Goal: Information Seeking & Learning: Get advice/opinions

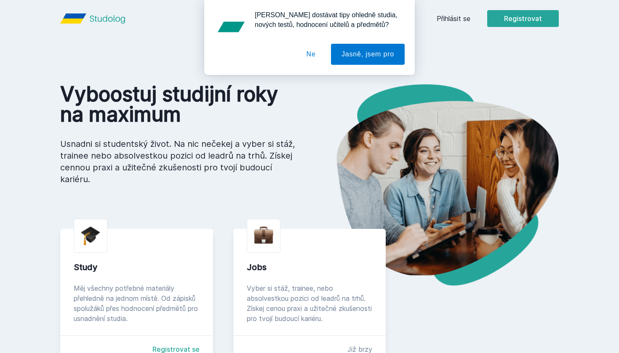
click at [301, 51] on button "Ne" at bounding box center [311, 54] width 30 height 21
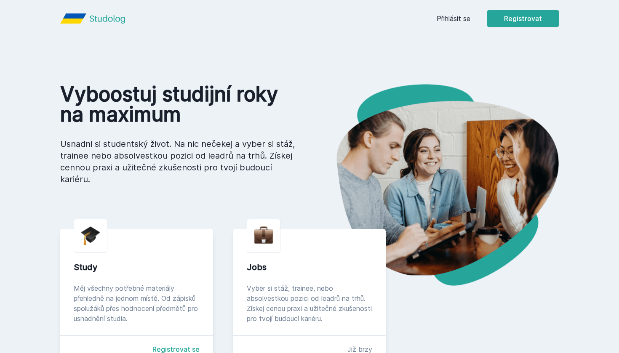
click at [464, 16] on link "Přihlásit se" at bounding box center [454, 18] width 34 height 10
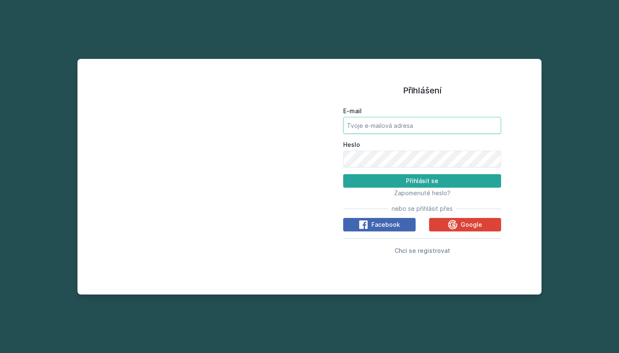
type input "[EMAIL_ADDRESS][DOMAIN_NAME]"
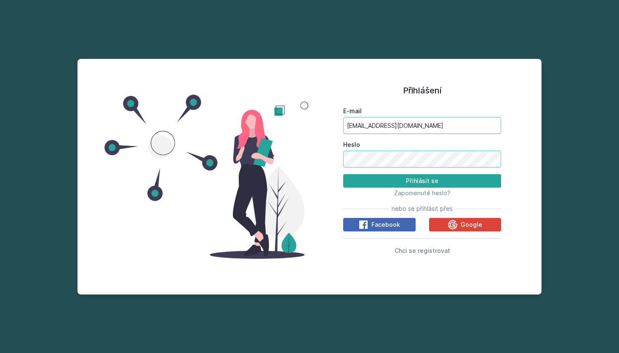
click at [422, 181] on button "Přihlásit se" at bounding box center [422, 180] width 158 height 13
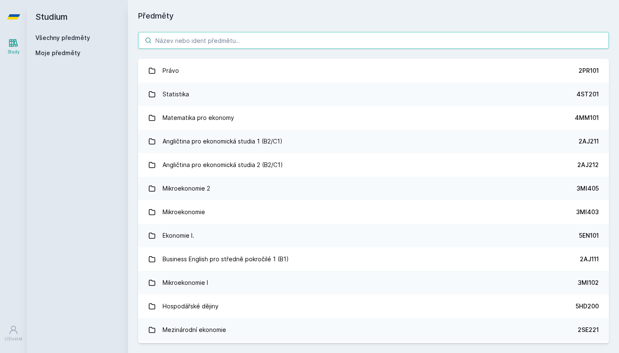
click at [298, 40] on input "search" at bounding box center [373, 40] width 471 height 17
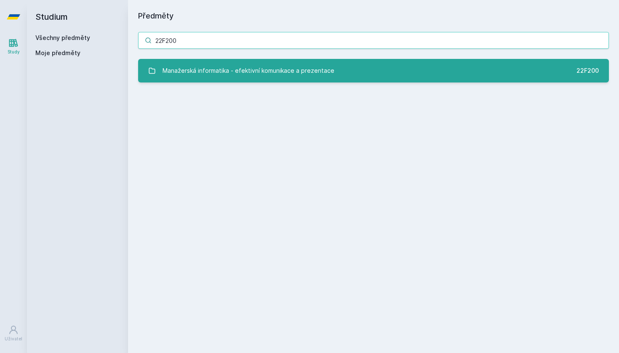
type input "22F200"
click at [289, 73] on div "Manažerská informatika - efektivní komunikace a prezentace" at bounding box center [249, 70] width 172 height 17
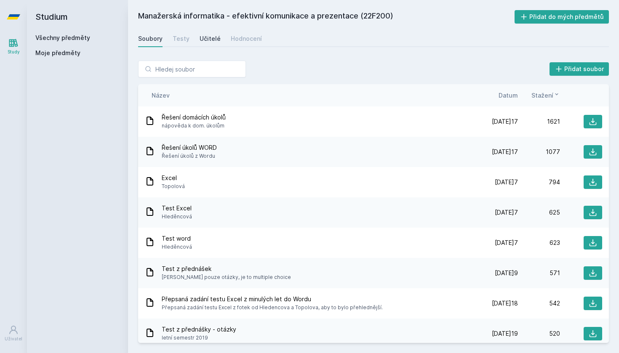
click at [211, 38] on div "Učitelé" at bounding box center [210, 39] width 21 height 8
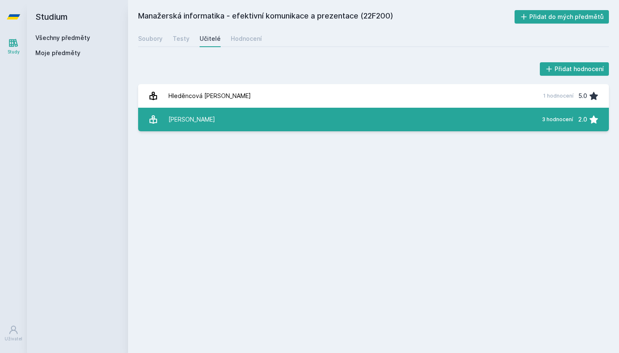
click at [215, 115] on link "Ku[PERSON_NAME] 3 hodnocení 2.0" at bounding box center [373, 120] width 471 height 24
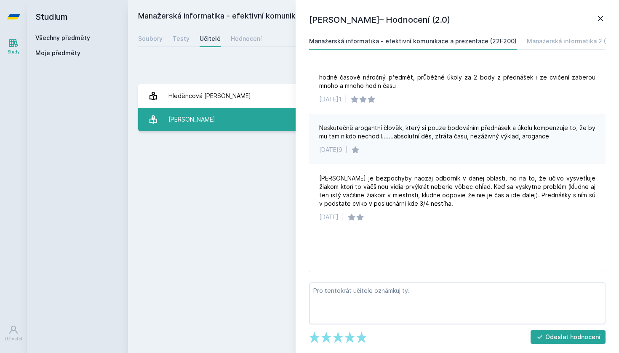
click at [215, 115] on link "Ku[PERSON_NAME] 3 hodnocení 2.0" at bounding box center [373, 120] width 471 height 24
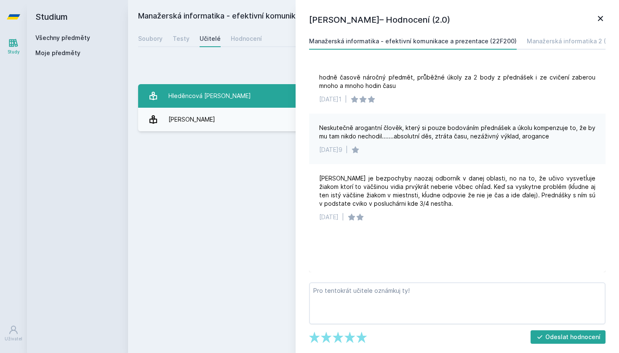
click at [228, 98] on link "Hleděncová A[PERSON_NAME] 1 hodnocení 5.0" at bounding box center [373, 96] width 471 height 24
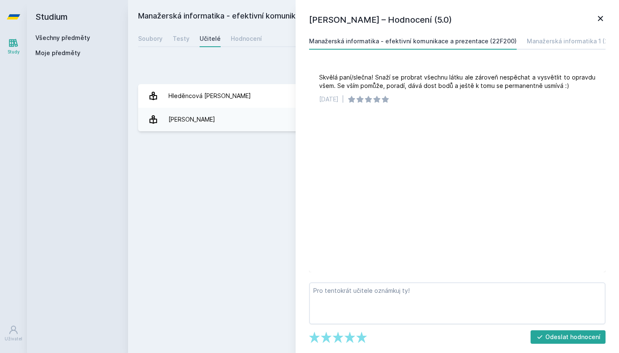
click at [235, 61] on div "Přidat hodnocení" at bounding box center [373, 69] width 471 height 17
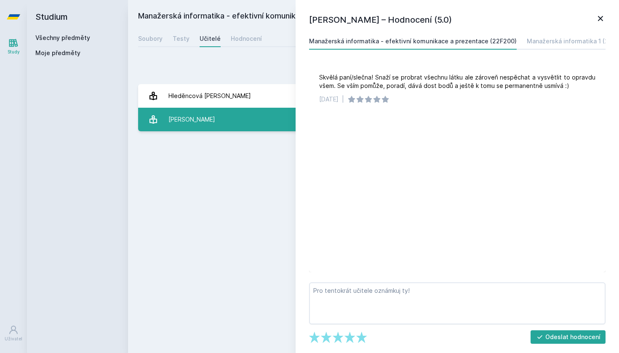
click at [273, 125] on link "Ku[PERSON_NAME] 3 hodnocení 2.0" at bounding box center [373, 120] width 471 height 24
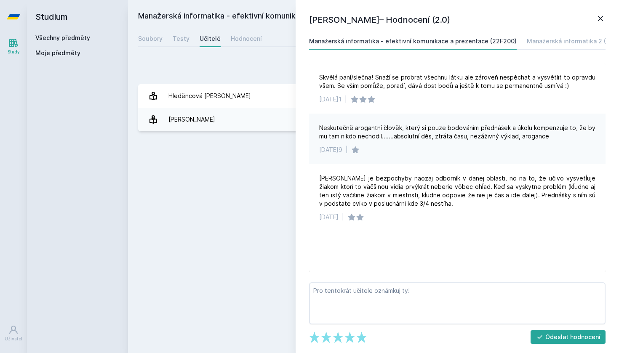
click at [227, 167] on div "Manažerská informatika - efektivní komunikace a prezentace (22F200) Přidat do m…" at bounding box center [373, 176] width 471 height 333
click at [578, 40] on div "Manažerská informatika 2 (2OP482)" at bounding box center [579, 41] width 105 height 8
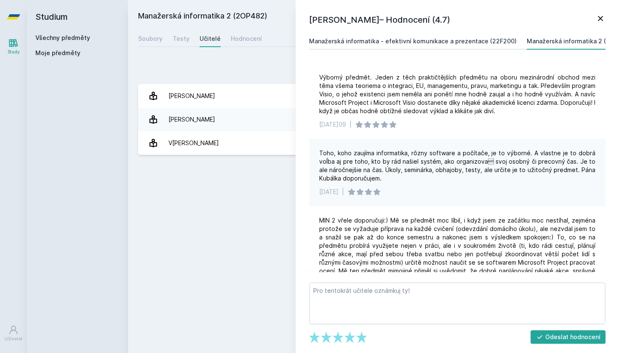
click at [473, 39] on div "Manažerská informatika - efektivní komunikace a prezentace (22F200)" at bounding box center [413, 41] width 208 height 8
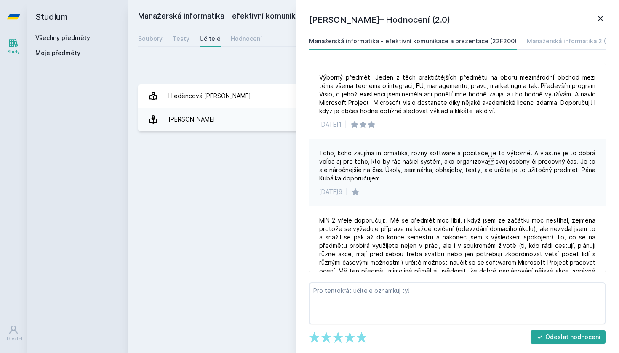
click at [601, 15] on icon at bounding box center [600, 18] width 10 height 10
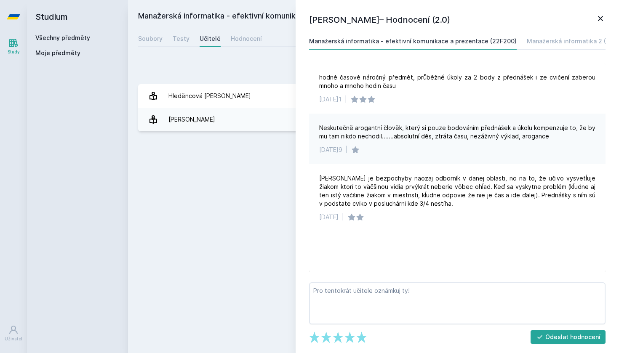
click at [602, 14] on icon at bounding box center [600, 18] width 10 height 10
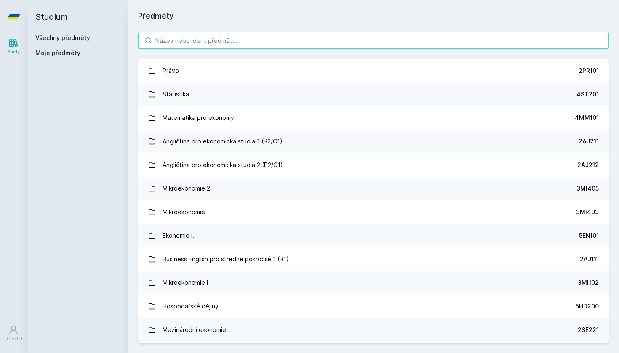
click at [227, 44] on input "search" at bounding box center [373, 40] width 471 height 17
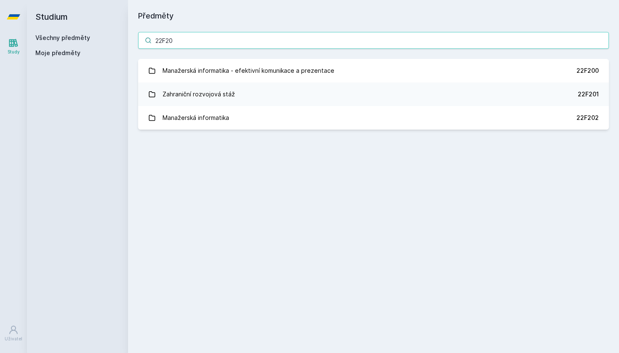
type input "22F202"
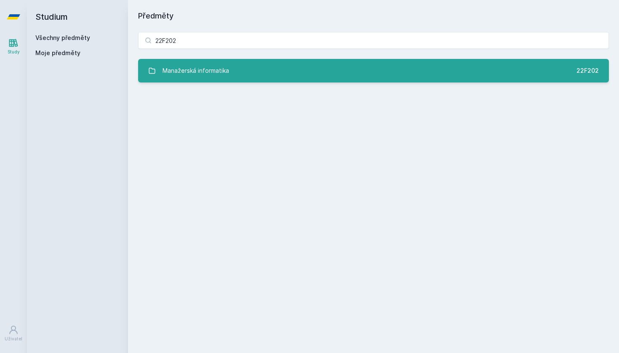
click at [306, 69] on link "Manažerská informatika 22F202" at bounding box center [373, 71] width 471 height 24
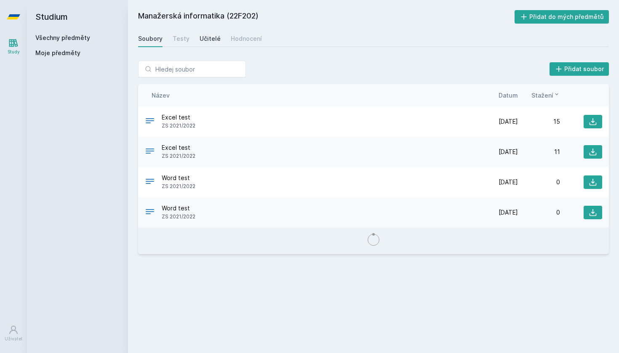
click at [213, 37] on div "Učitelé" at bounding box center [210, 39] width 21 height 8
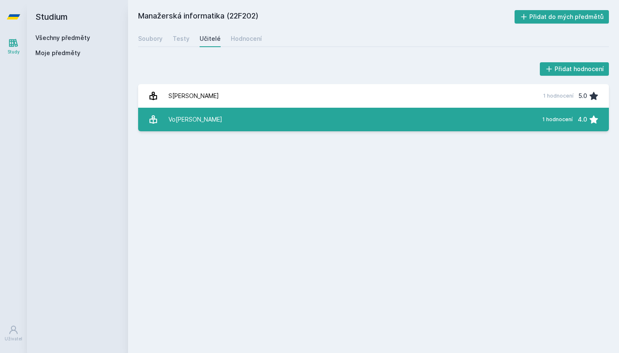
click at [402, 123] on link "V[PERSON_NAME] 1 hodnocení 4.0" at bounding box center [373, 120] width 471 height 24
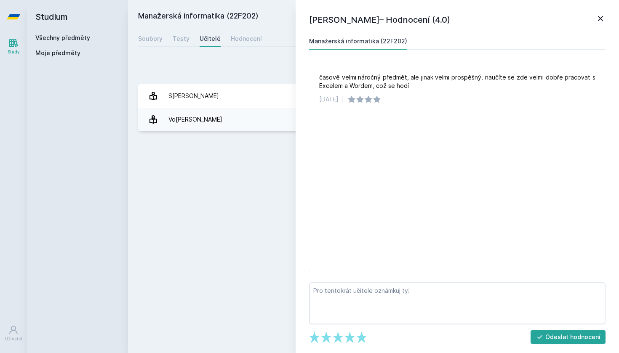
click at [202, 177] on div "Manažerská informatika (22F202) Přidat do mých předmětů [GEOGRAPHIC_DATA] Testy…" at bounding box center [373, 176] width 471 height 333
click at [599, 13] on icon at bounding box center [600, 18] width 10 height 10
click at [604, 17] on icon at bounding box center [600, 18] width 10 height 10
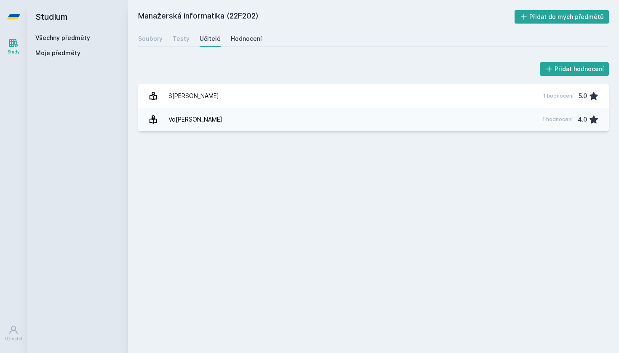
click at [247, 38] on div "Hodnocení" at bounding box center [246, 39] width 31 height 8
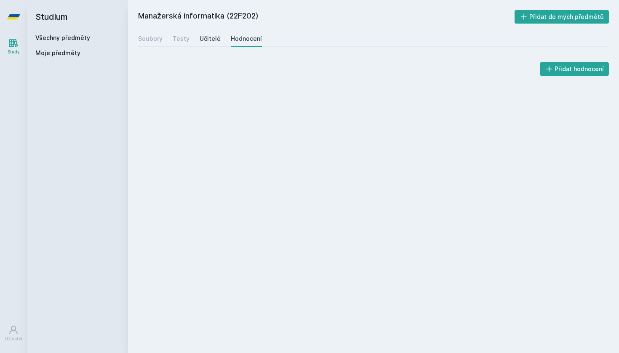
click at [210, 41] on div "Učitelé" at bounding box center [210, 39] width 21 height 8
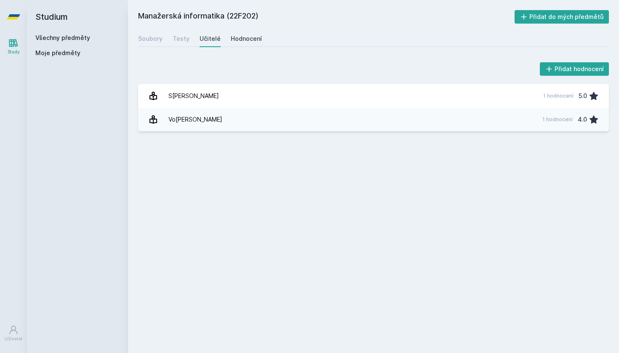
click at [248, 39] on div "Hodnocení" at bounding box center [246, 39] width 31 height 8
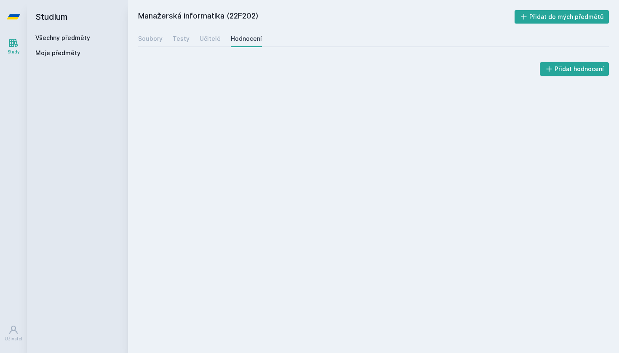
click at [248, 39] on div "Hodnocení" at bounding box center [246, 39] width 31 height 8
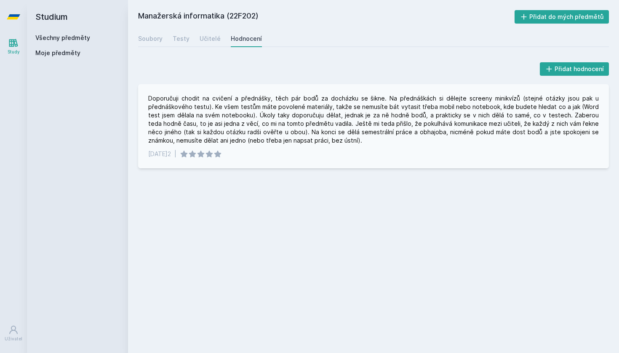
click at [250, 131] on div "Doporučuji chodit na cvičení a přednášky, těch pár bodů za docházku se šikne. N…" at bounding box center [373, 119] width 450 height 51
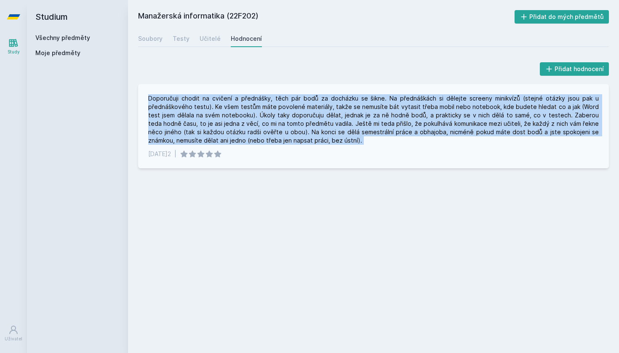
click at [250, 131] on div "Doporučuji chodit na cvičení a přednášky, těch pár bodů za docházku se šikne. N…" at bounding box center [373, 119] width 450 height 51
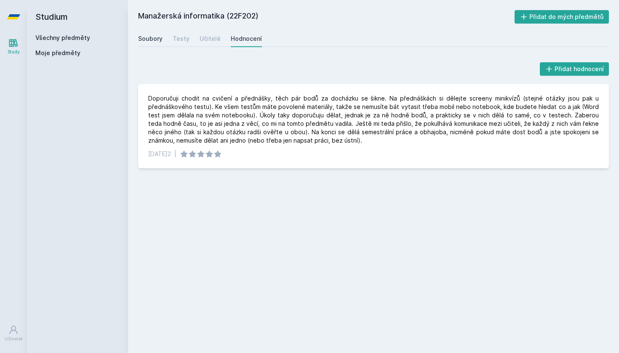
click at [144, 36] on div "Soubory" at bounding box center [150, 39] width 24 height 8
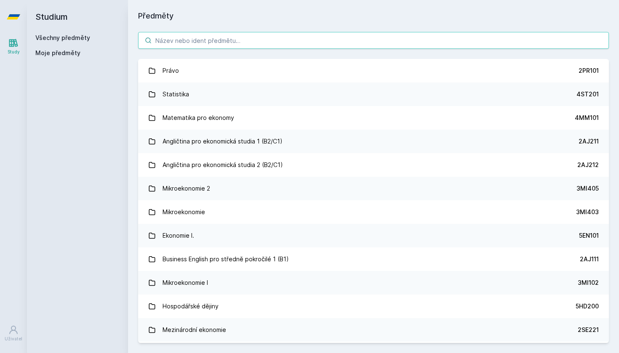
click at [228, 42] on input "search" at bounding box center [373, 40] width 471 height 17
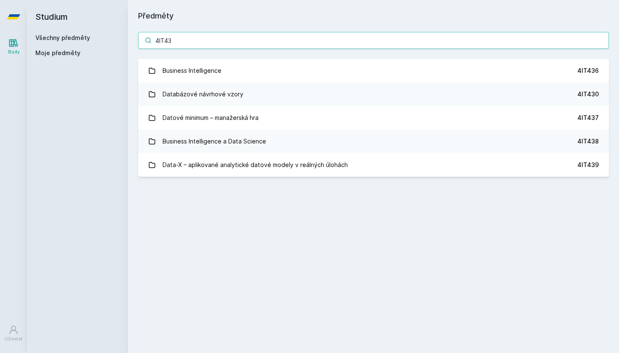
type input "4IT437"
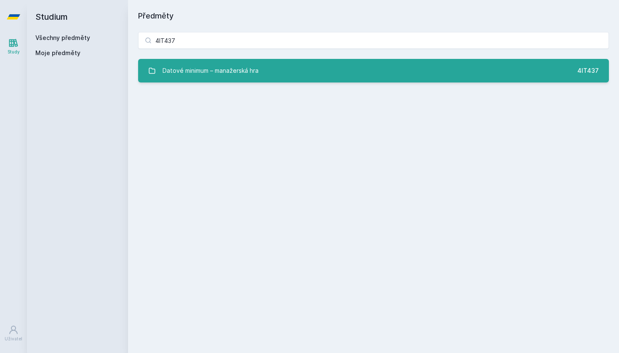
click at [409, 77] on link "Datové minimum – manažerská hra 4IT437" at bounding box center [373, 71] width 471 height 24
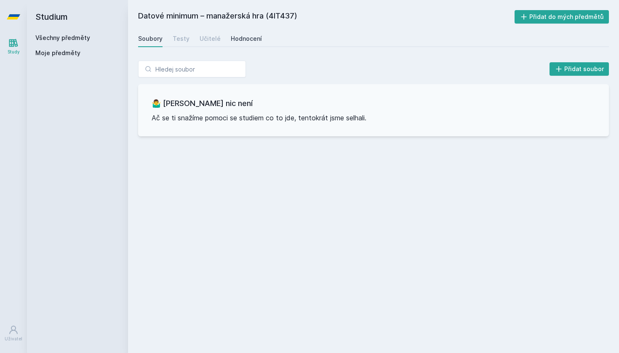
click at [233, 37] on div "Hodnocení" at bounding box center [246, 39] width 31 height 8
click at [203, 37] on div "Učitelé" at bounding box center [210, 39] width 21 height 8
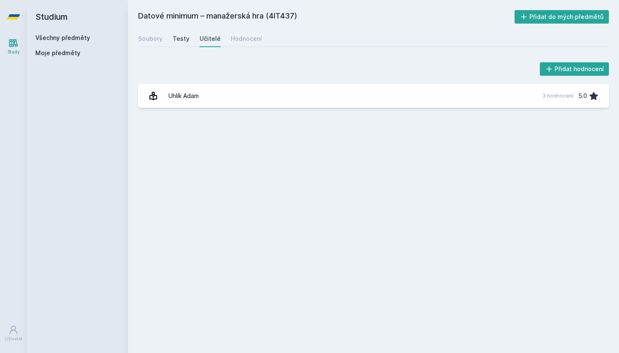
click at [177, 37] on div "Testy" at bounding box center [181, 39] width 17 height 8
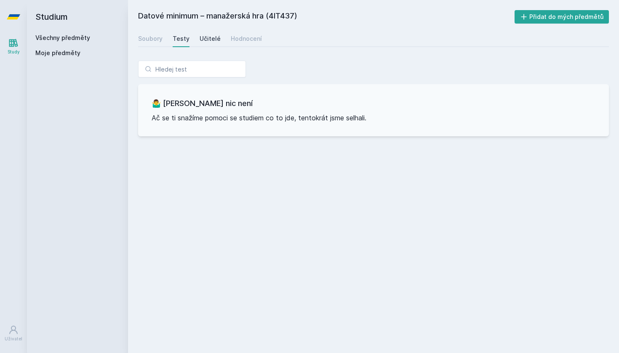
click at [208, 37] on div "Učitelé" at bounding box center [210, 39] width 21 height 8
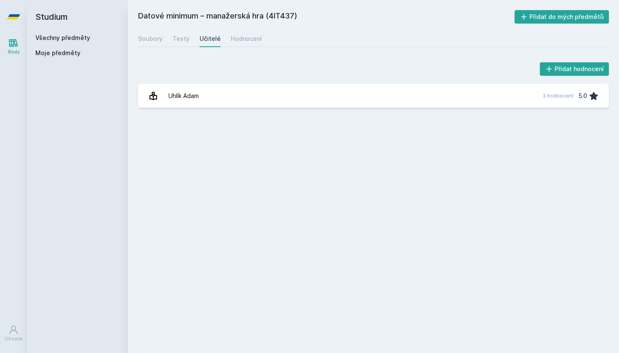
click at [59, 35] on link "Všechny předměty" at bounding box center [62, 37] width 55 height 7
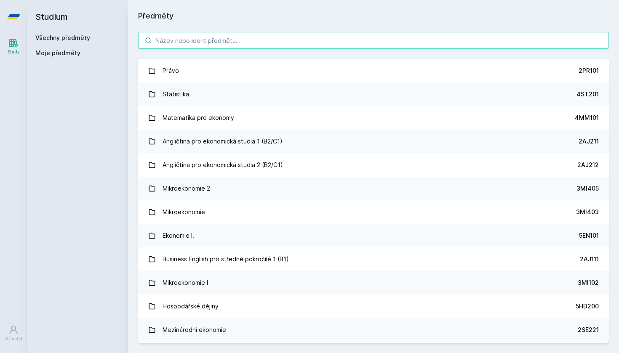
click at [209, 39] on input "search" at bounding box center [373, 40] width 471 height 17
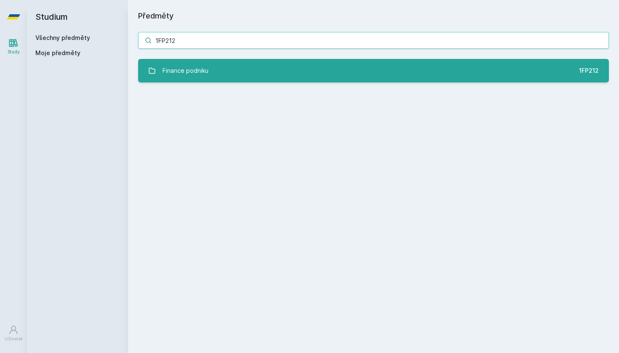
type input "1FP212"
click at [233, 73] on link "Finance podniku 1FP212" at bounding box center [373, 71] width 471 height 24
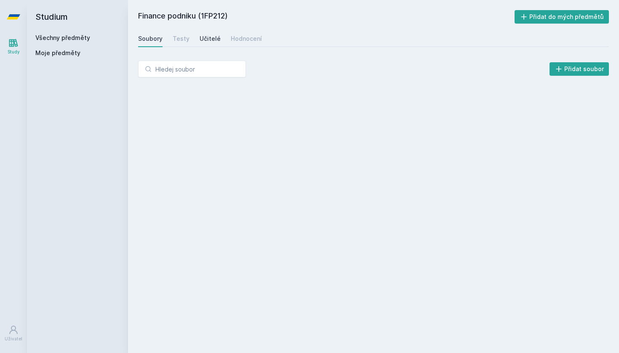
click at [209, 37] on div "Učitelé" at bounding box center [210, 39] width 21 height 8
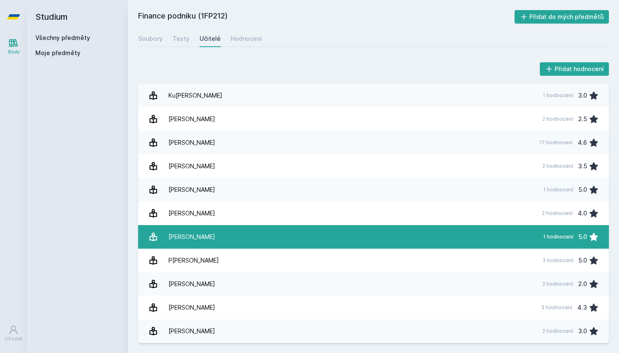
scroll to position [307, 0]
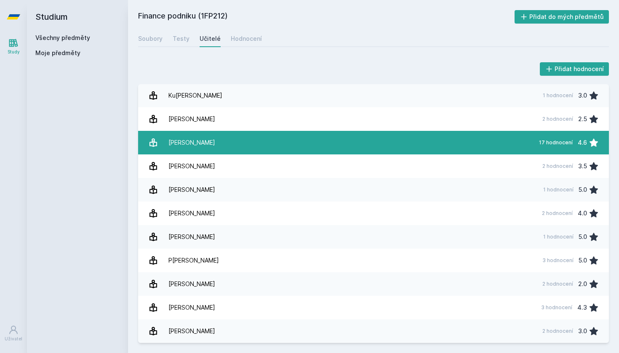
click at [352, 147] on link "[PERSON_NAME] 17 hodnocení 4.6" at bounding box center [373, 143] width 471 height 24
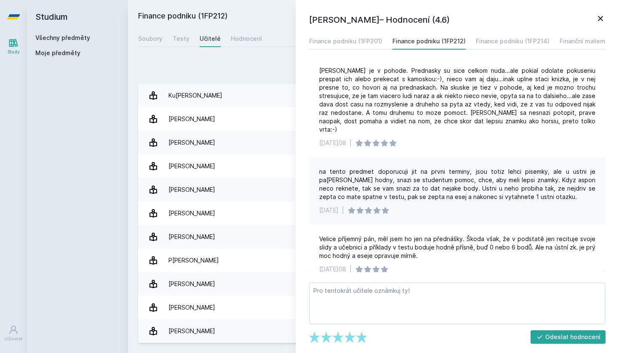
scroll to position [614, 0]
click at [594, 16] on h1 "[PERSON_NAME]– Hodnocení (4.6)" at bounding box center [452, 19] width 286 height 13
click at [601, 19] on icon at bounding box center [600, 18] width 10 height 10
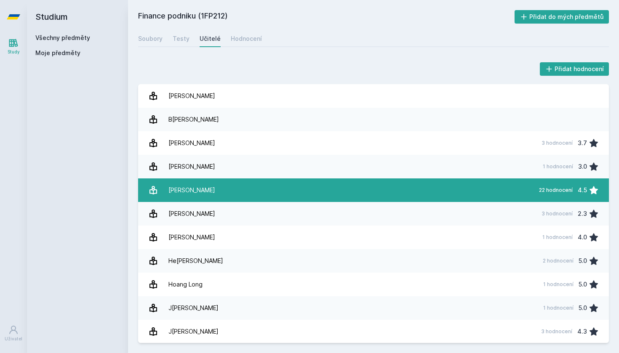
click at [272, 192] on link "D[PERSON_NAME] 22 hodnocení 4.5" at bounding box center [373, 191] width 471 height 24
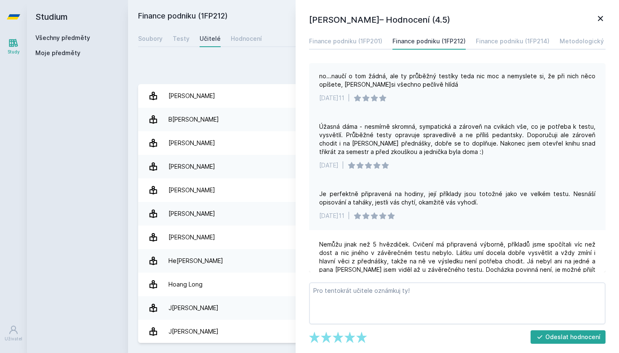
scroll to position [667, 0]
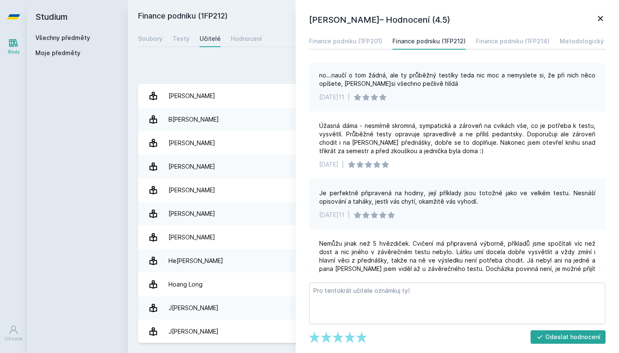
click at [601, 16] on icon at bounding box center [600, 18] width 10 height 10
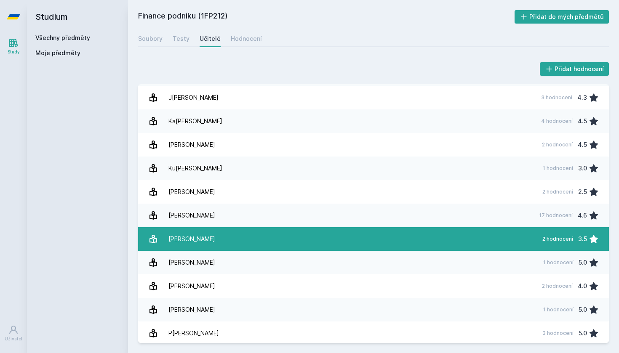
scroll to position [234, 0]
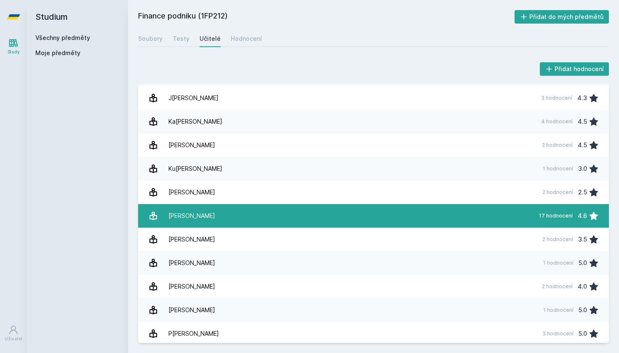
click at [249, 219] on link "[PERSON_NAME] 17 hodnocení 4.6" at bounding box center [373, 216] width 471 height 24
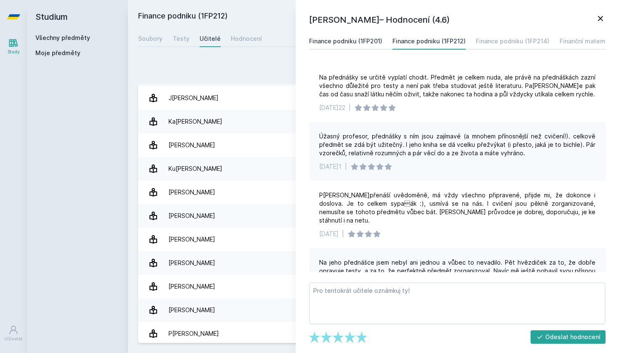
click at [378, 42] on div "Finance podniku (1FP201)" at bounding box center [345, 41] width 73 height 8
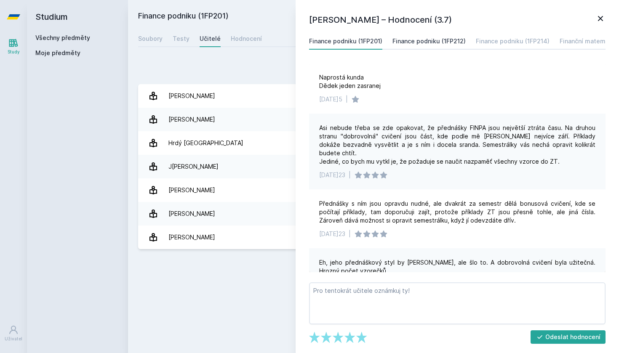
click at [414, 43] on div "Finance podniku (1FP212)" at bounding box center [428, 41] width 73 height 8
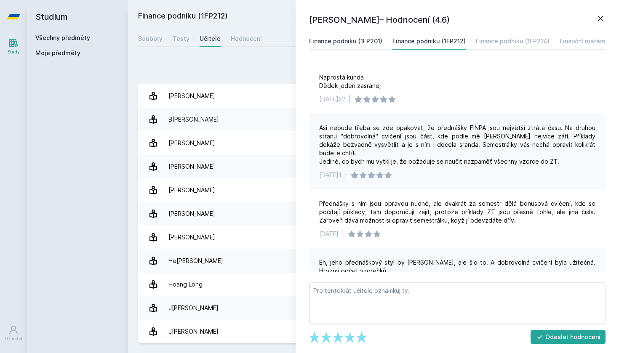
click at [368, 41] on div "Finance podniku (1FP201)" at bounding box center [345, 41] width 73 height 8
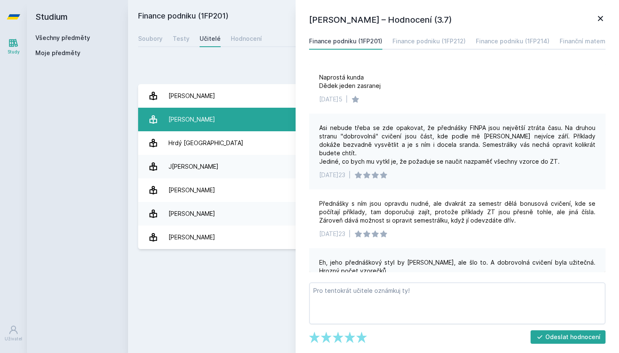
click at [273, 119] on link "Du[PERSON_NAME] 1 hodnocení 5.0" at bounding box center [373, 120] width 471 height 24
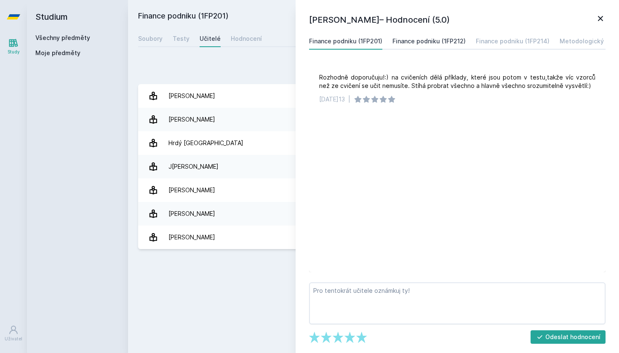
click at [415, 41] on div "Finance podniku (1FP212)" at bounding box center [428, 41] width 73 height 8
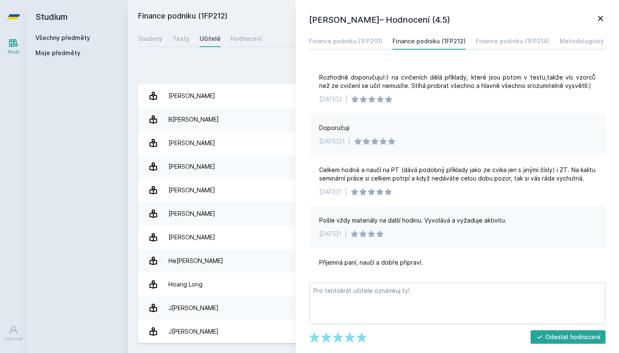
click at [59, 35] on link "Všechny předměty" at bounding box center [62, 37] width 55 height 7
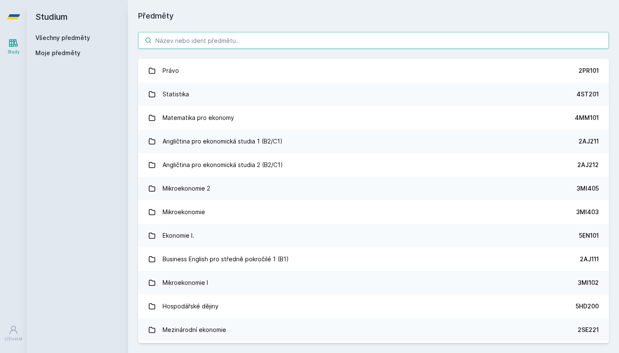
click at [197, 40] on input "search" at bounding box center [373, 40] width 471 height 17
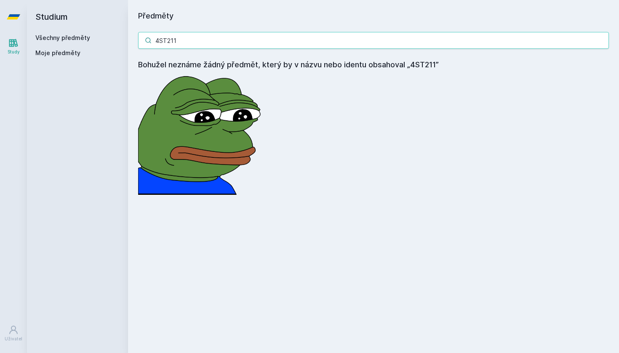
type input "4ST211"
click at [70, 39] on link "Všechny předměty" at bounding box center [62, 37] width 55 height 7
click at [74, 37] on link "Všechny předměty" at bounding box center [62, 37] width 55 height 7
click at [61, 37] on link "Všechny předměty" at bounding box center [62, 37] width 55 height 7
click at [602, 43] on input "4ST211" at bounding box center [373, 40] width 471 height 17
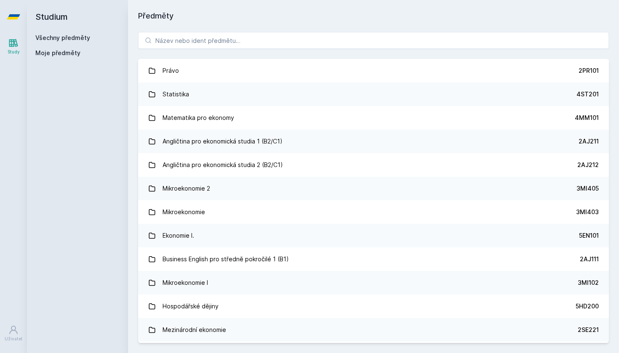
click at [71, 56] on span "Moje předměty" at bounding box center [57, 53] width 45 height 8
click at [306, 45] on input "search" at bounding box center [373, 40] width 471 height 17
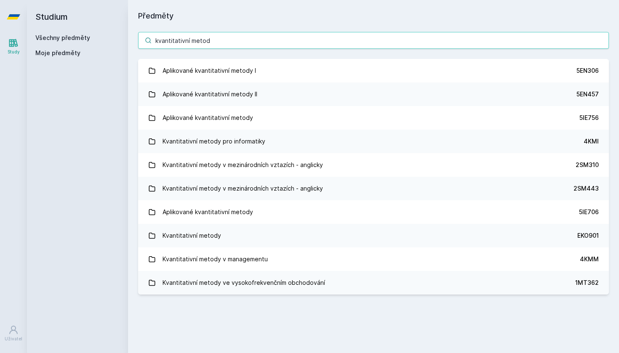
type input "kvantitativní metody"
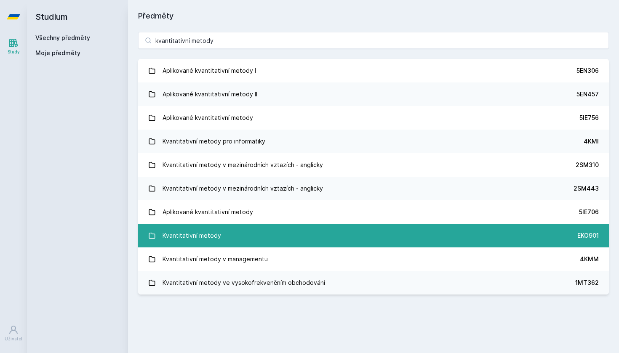
click at [256, 237] on link "Kvantitativní metody EKO901" at bounding box center [373, 236] width 471 height 24
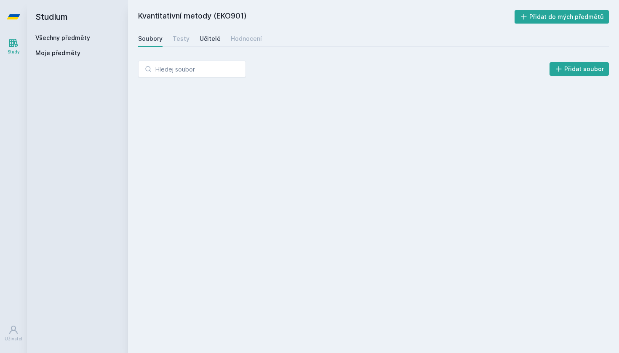
click at [207, 33] on link "Učitelé" at bounding box center [210, 38] width 21 height 17
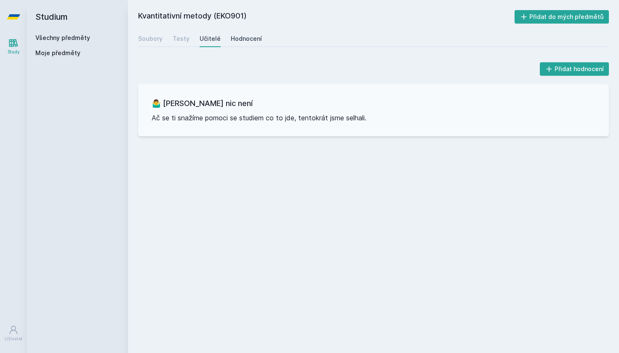
click at [242, 36] on div "Hodnocení" at bounding box center [246, 39] width 31 height 8
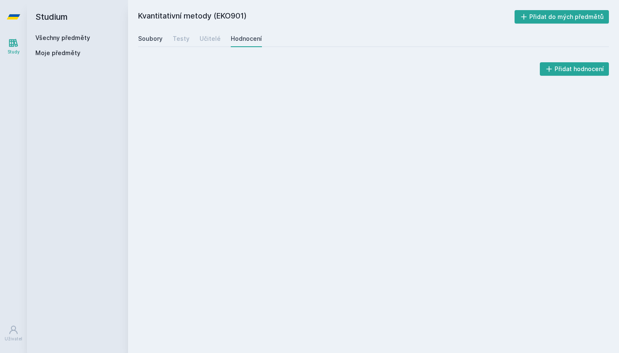
click at [155, 36] on div "Soubory" at bounding box center [150, 39] width 24 height 8
click at [181, 37] on div "Testy" at bounding box center [181, 39] width 17 height 8
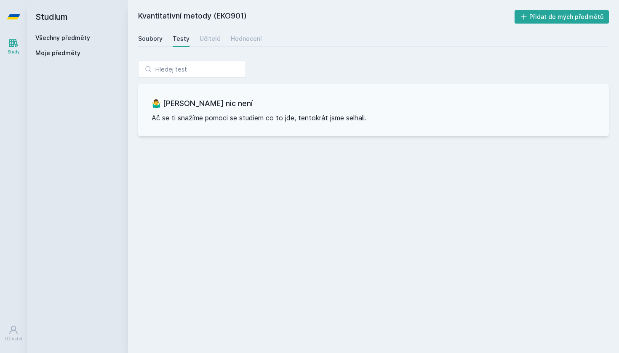
click at [145, 40] on div "Soubory" at bounding box center [150, 39] width 24 height 8
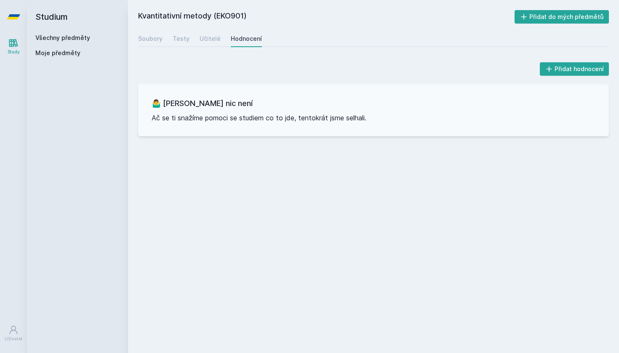
click at [64, 36] on link "Všechny předměty" at bounding box center [62, 37] width 55 height 7
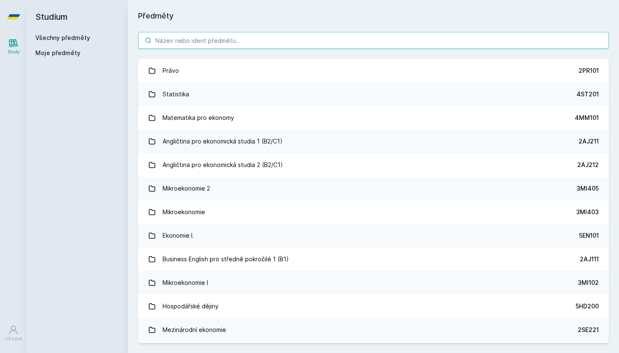
click at [193, 42] on input "search" at bounding box center [373, 40] width 471 height 17
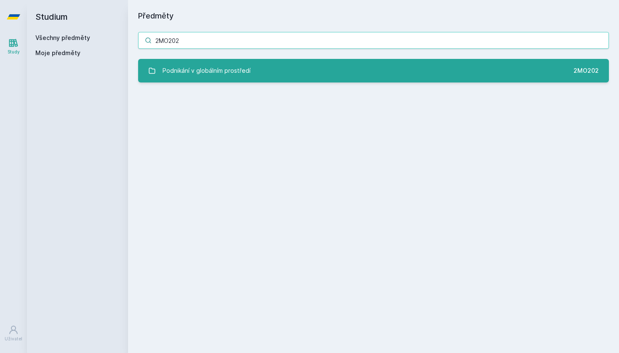
type input "2MO202"
click at [245, 75] on div "Podnikání v globálním prostředí" at bounding box center [207, 70] width 88 height 17
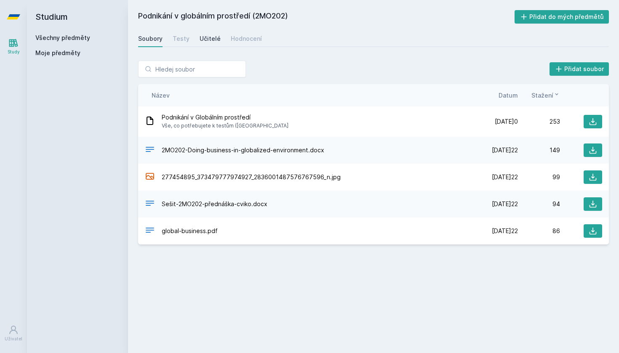
click at [211, 37] on div "Učitelé" at bounding box center [210, 39] width 21 height 8
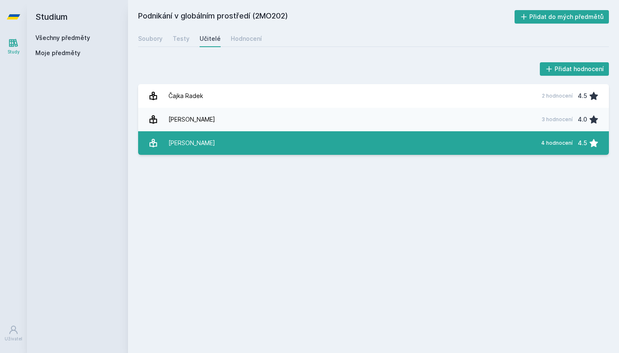
click at [376, 145] on link "[PERSON_NAME] 4 hodnocení 4.5" at bounding box center [373, 143] width 471 height 24
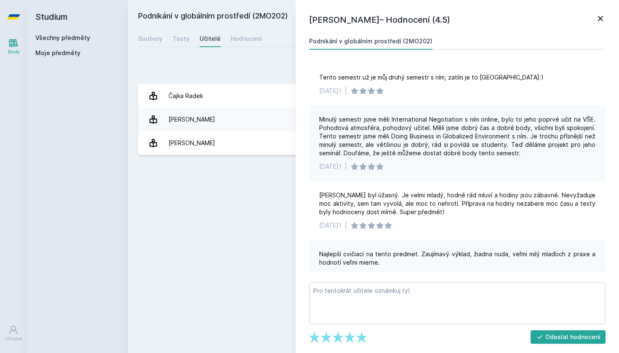
click at [602, 16] on icon at bounding box center [600, 18] width 5 height 5
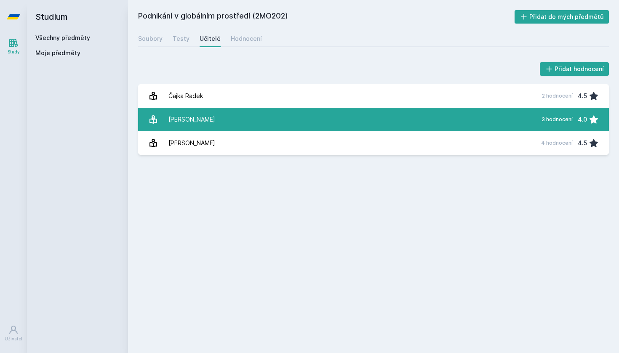
click at [361, 119] on link "Kr[PERSON_NAME] 3 hodnocení 4.0" at bounding box center [373, 120] width 471 height 24
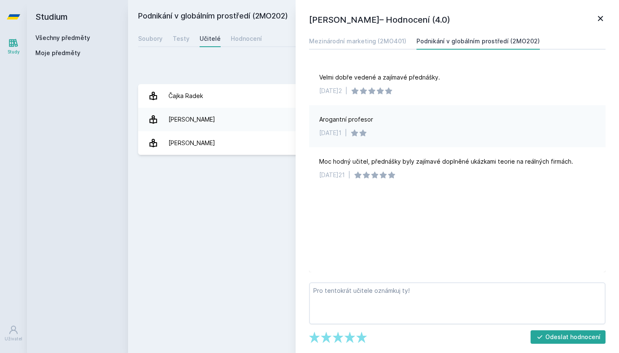
click at [597, 19] on icon at bounding box center [600, 18] width 10 height 10
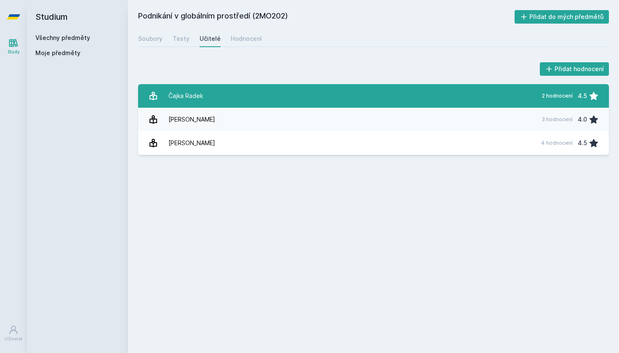
click at [426, 99] on link "Čajka Radek 2 hodnocení 4.5" at bounding box center [373, 96] width 471 height 24
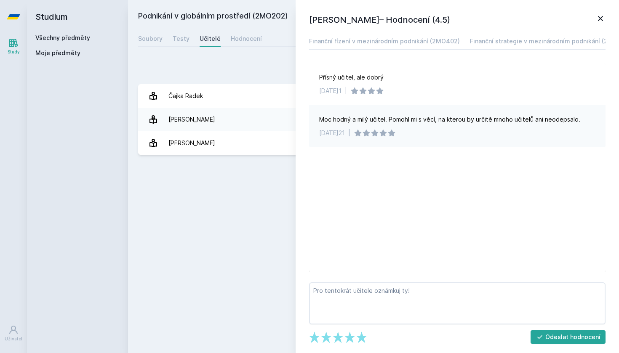
click at [600, 15] on icon at bounding box center [600, 18] width 10 height 10
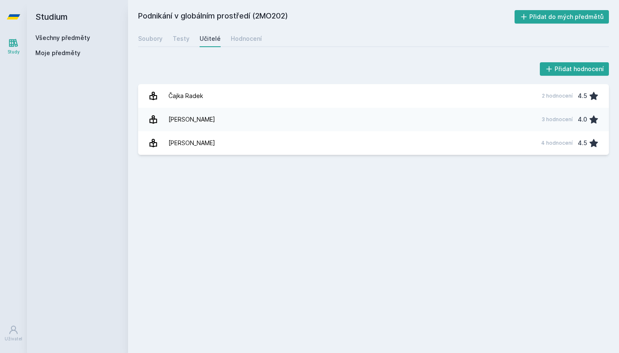
click at [76, 37] on link "Všechny předměty" at bounding box center [62, 37] width 55 height 7
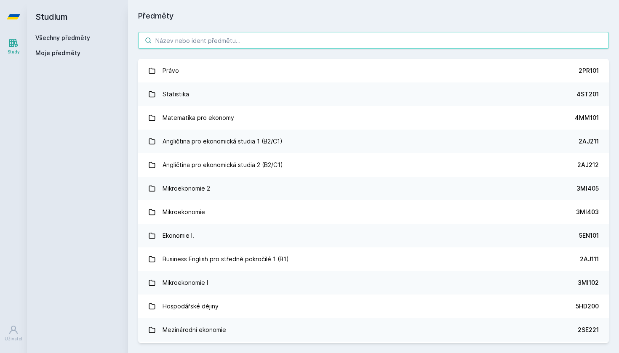
click at [205, 42] on input "search" at bounding box center [373, 40] width 471 height 17
